Goal: Task Accomplishment & Management: Manage account settings

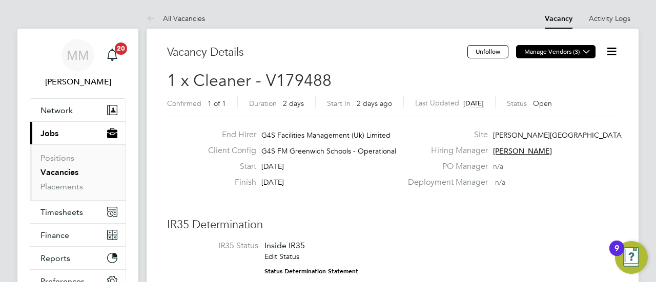
click at [570, 52] on button "Manage Vendors (3)" at bounding box center [555, 51] width 79 height 13
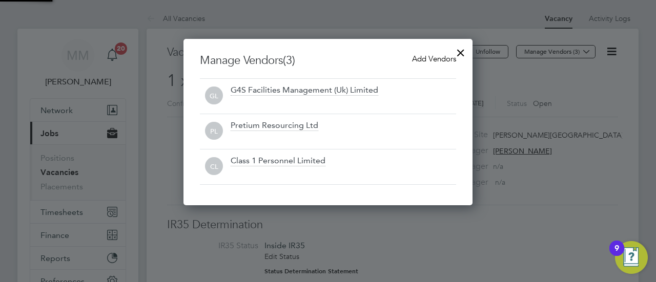
scroll to position [166, 289]
click at [461, 53] on div at bounding box center [460, 50] width 18 height 18
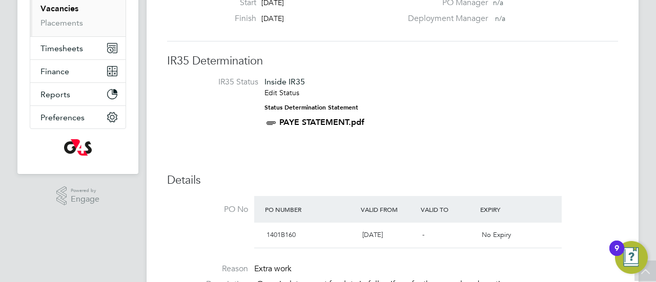
scroll to position [0, 0]
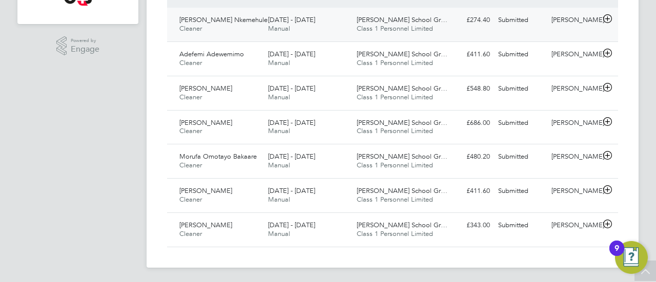
click at [200, 22] on span "[PERSON_NAME] Nkemehule" at bounding box center [223, 19] width 88 height 9
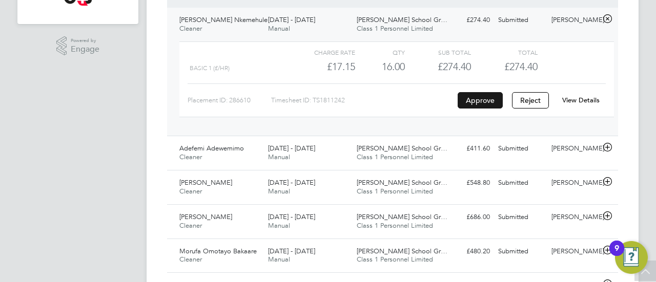
click at [480, 104] on button "Approve" at bounding box center [480, 100] width 45 height 16
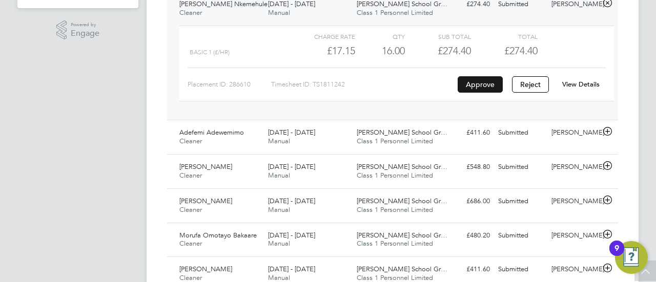
click at [473, 82] on button "Approve" at bounding box center [480, 84] width 45 height 16
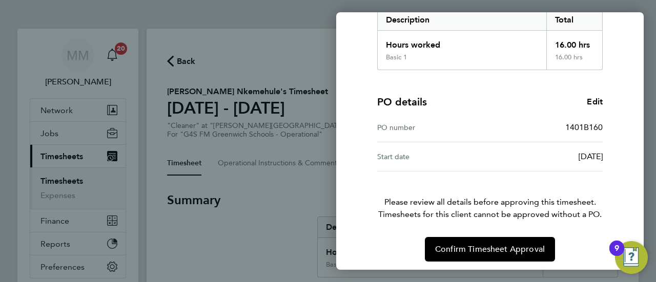
scroll to position [178, 0]
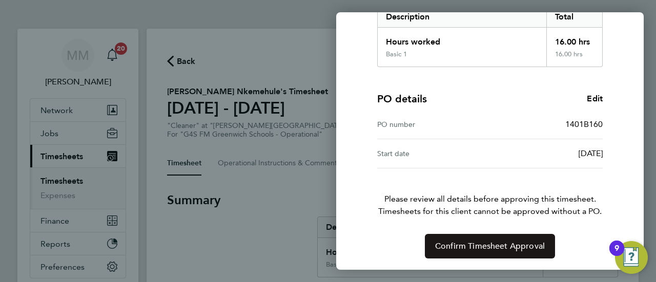
click at [479, 250] on span "Confirm Timesheet Approval" at bounding box center [490, 246] width 110 height 10
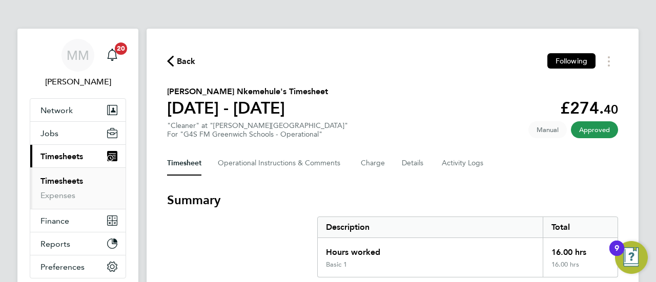
click at [189, 66] on span "Back" at bounding box center [186, 61] width 19 height 12
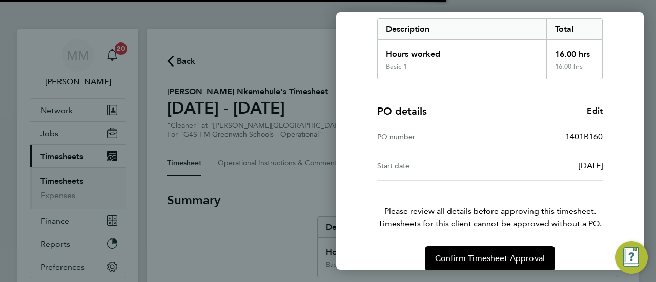
scroll to position [178, 0]
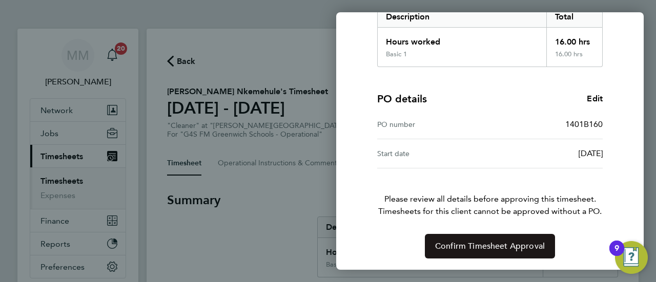
click at [464, 246] on span "Confirm Timesheet Approval" at bounding box center [490, 246] width 110 height 10
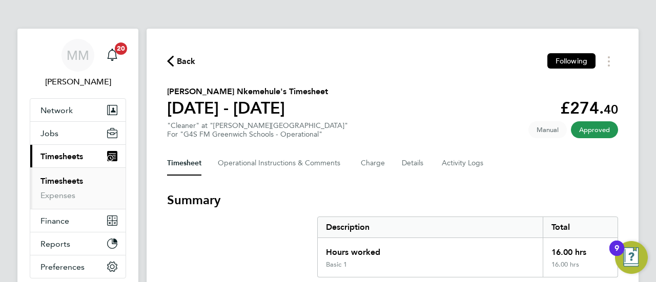
click at [167, 55] on button "Back" at bounding box center [181, 61] width 29 height 13
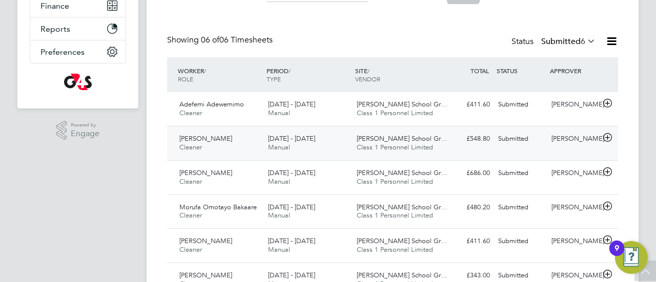
scroll to position [235, 0]
